Goal: Information Seeking & Learning: Learn about a topic

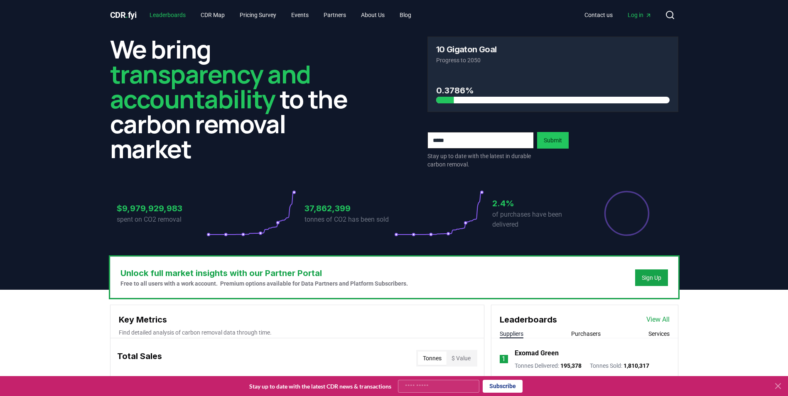
click at [165, 13] on link "Leaderboards" at bounding box center [167, 14] width 49 height 15
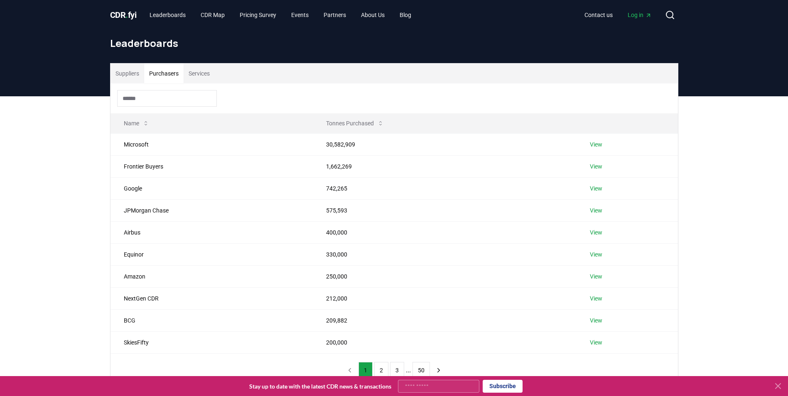
click at [165, 73] on button "Purchasers" at bounding box center [163, 74] width 39 height 20
click at [592, 167] on link "View" at bounding box center [596, 166] width 12 height 8
click at [161, 74] on button "Purchasers" at bounding box center [163, 74] width 39 height 20
click at [200, 77] on button "Services" at bounding box center [199, 74] width 31 height 20
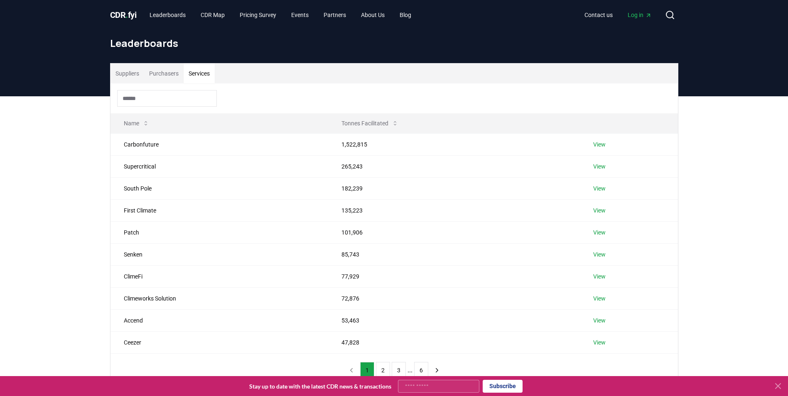
click at [163, 69] on button "Purchasers" at bounding box center [163, 74] width 39 height 20
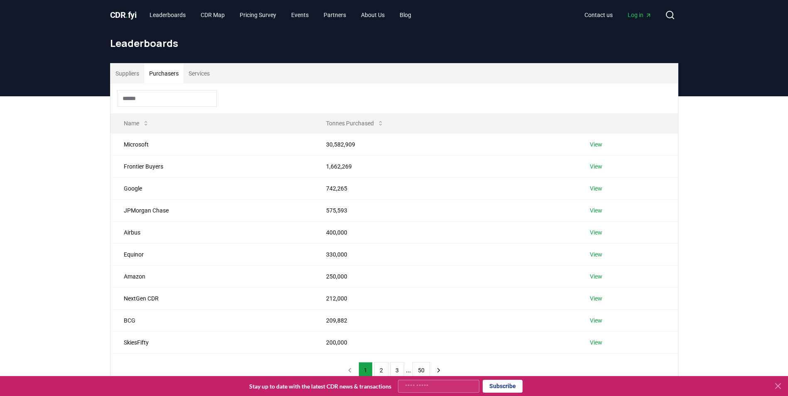
click at [118, 14] on span "CDR . fyi" at bounding box center [123, 15] width 27 height 10
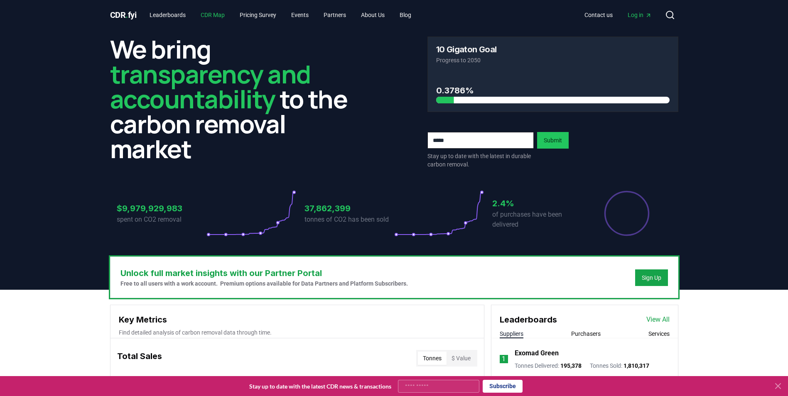
click at [212, 15] on link "CDR Map" at bounding box center [212, 14] width 37 height 15
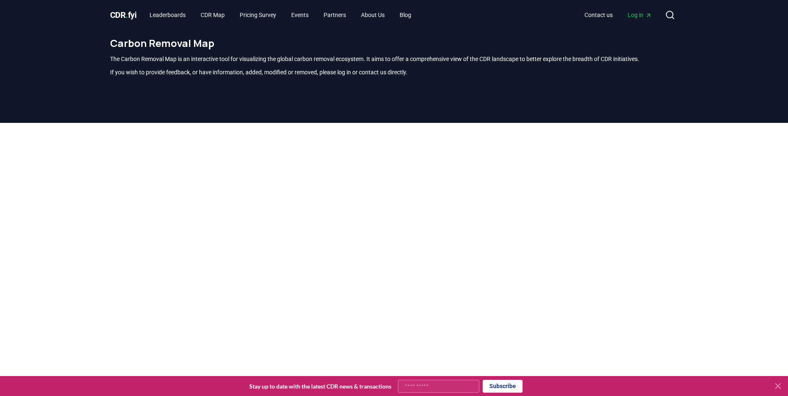
click at [124, 10] on span "CDR . fyi" at bounding box center [123, 15] width 27 height 10
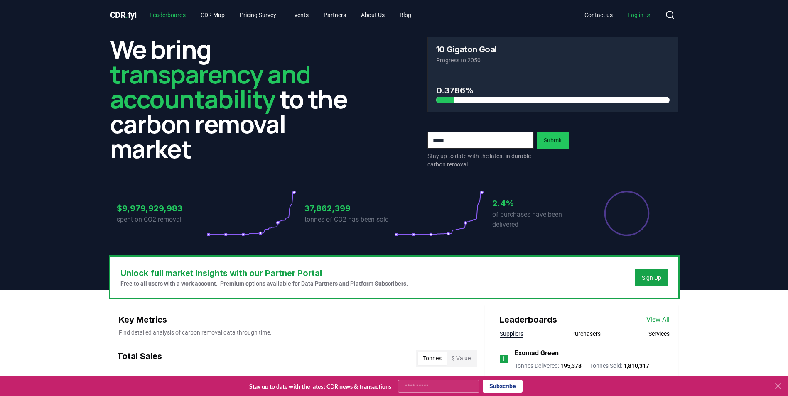
click at [173, 20] on link "Leaderboards" at bounding box center [167, 14] width 49 height 15
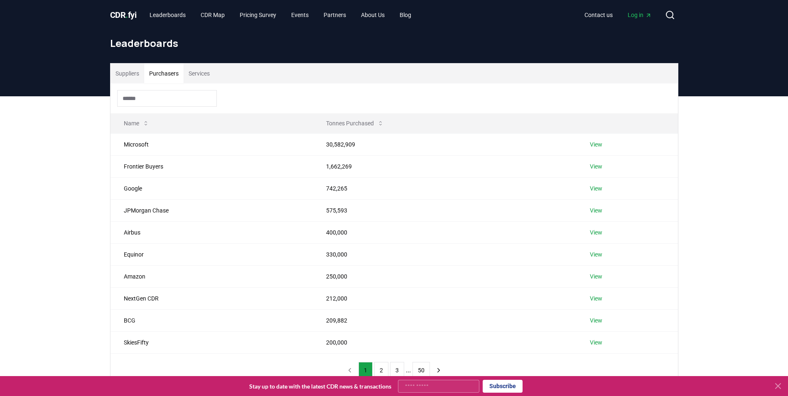
click at [167, 74] on button "Purchasers" at bounding box center [163, 74] width 39 height 20
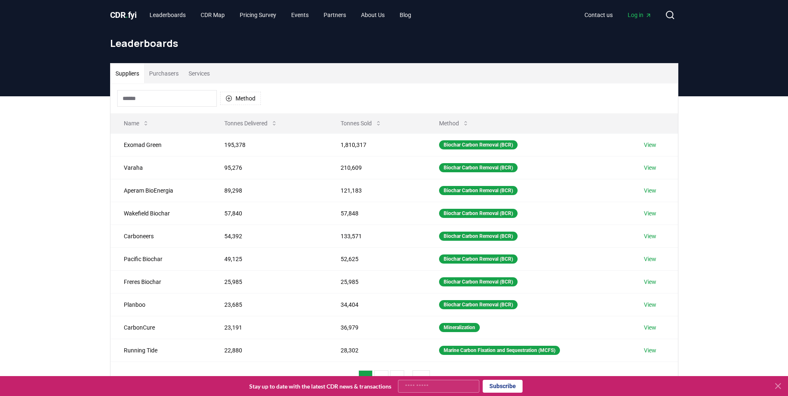
click at [117, 71] on button "Suppliers" at bounding box center [128, 74] width 34 height 20
click at [158, 75] on button "Purchasers" at bounding box center [163, 74] width 39 height 20
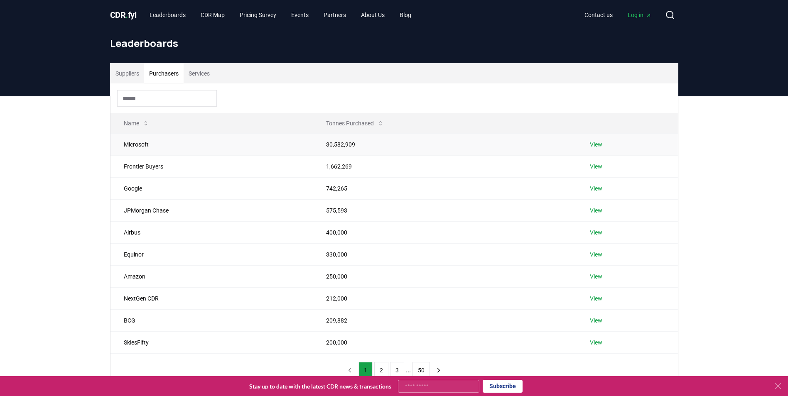
click at [595, 143] on link "View" at bounding box center [596, 144] width 12 height 8
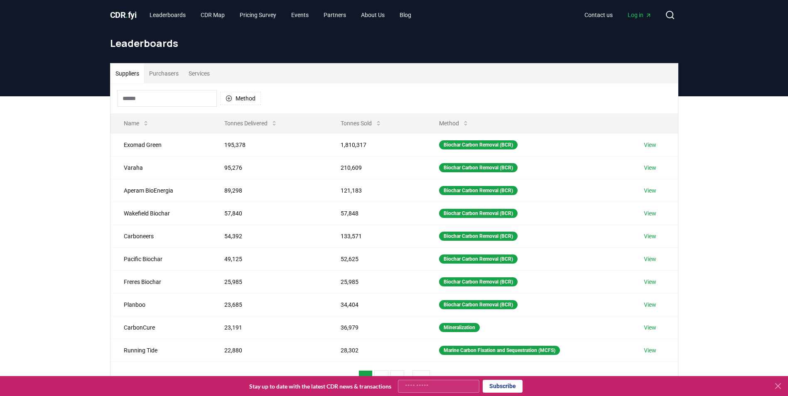
click at [169, 73] on button "Purchasers" at bounding box center [163, 74] width 39 height 20
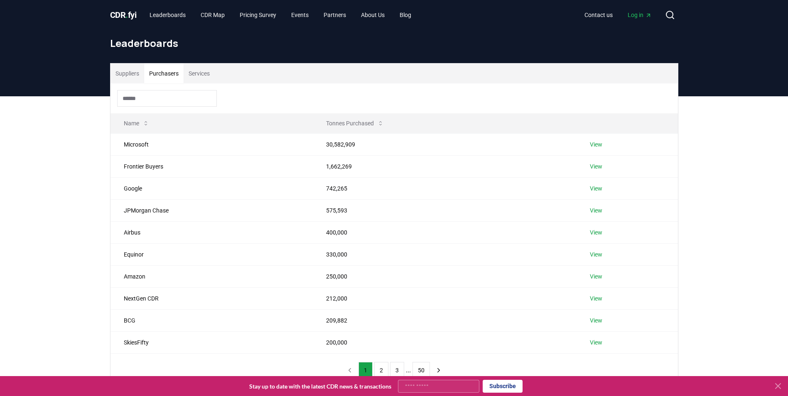
click at [206, 70] on button "Services" at bounding box center [199, 74] width 31 height 20
click at [169, 73] on button "Purchasers" at bounding box center [163, 74] width 39 height 20
click at [118, 18] on span "CDR . fyi" at bounding box center [123, 15] width 27 height 10
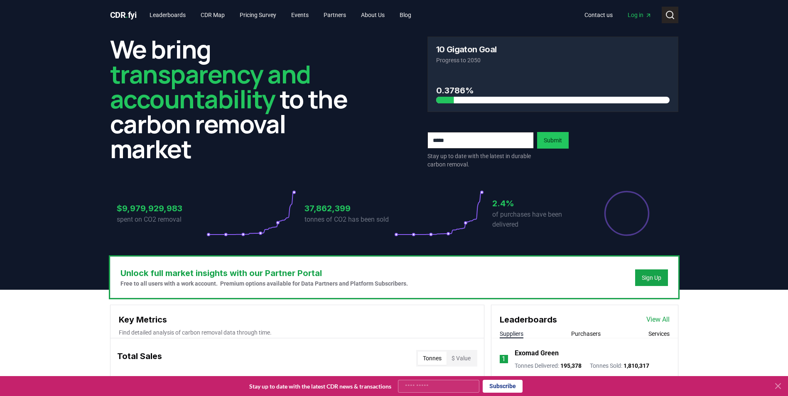
click at [666, 14] on icon at bounding box center [670, 15] width 10 height 10
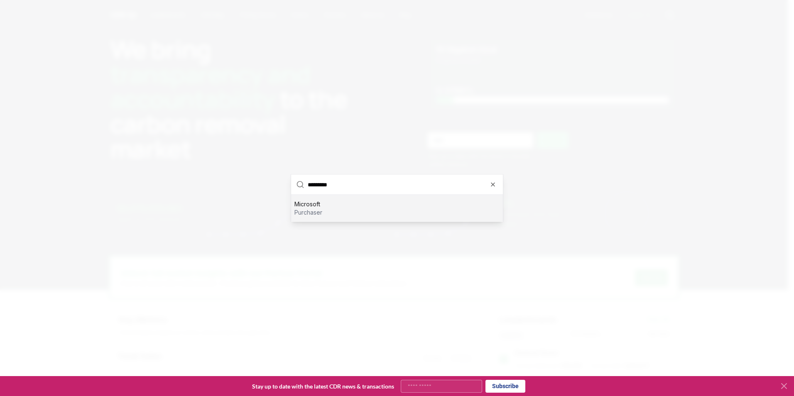
type input "*********"
click at [371, 227] on div at bounding box center [397, 198] width 794 height 396
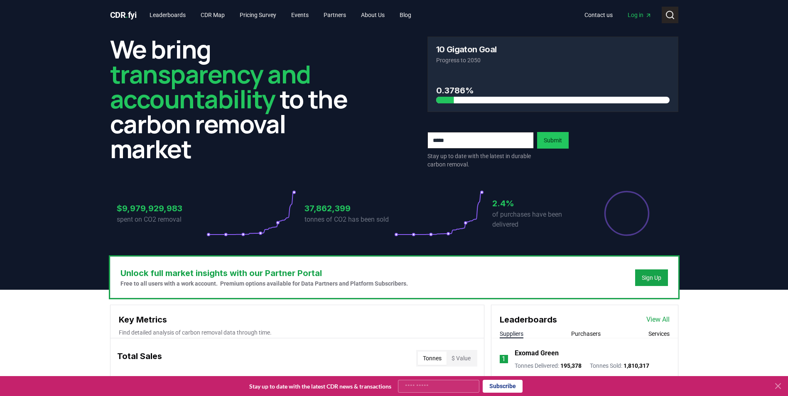
click at [669, 16] on icon at bounding box center [670, 15] width 10 height 10
